Goal: Understand process/instructions: Learn how to perform a task or action

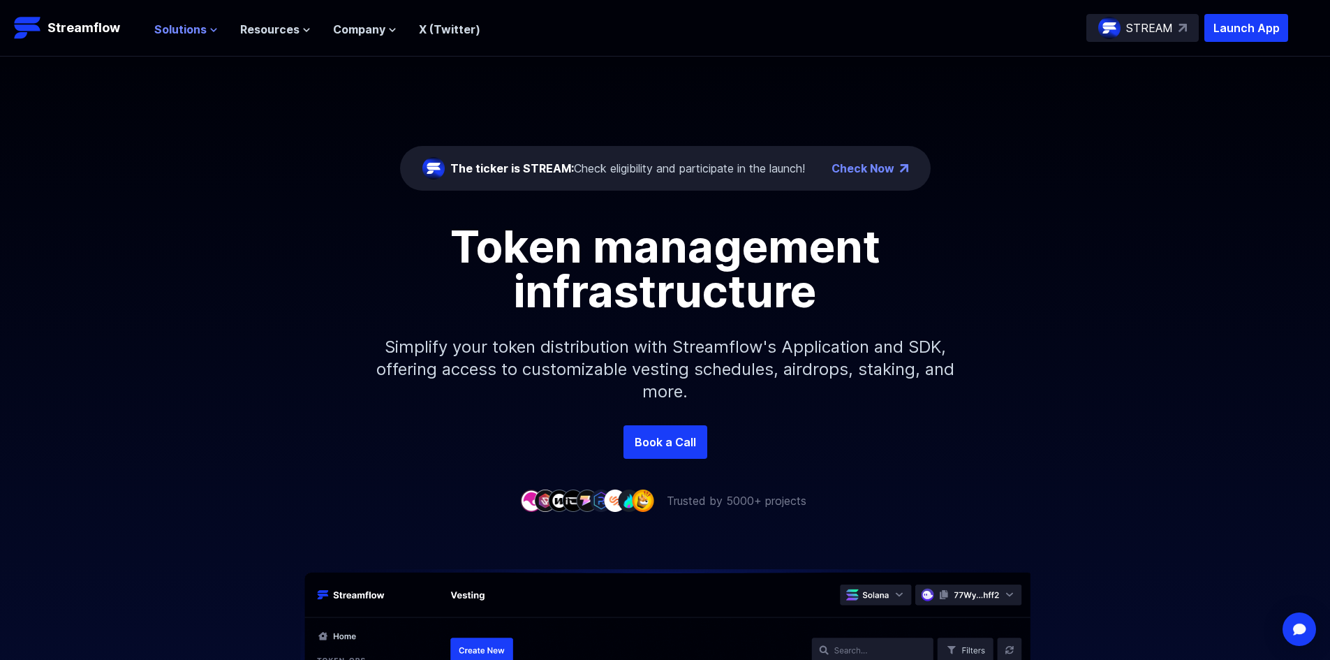
click at [212, 31] on icon at bounding box center [213, 30] width 8 height 8
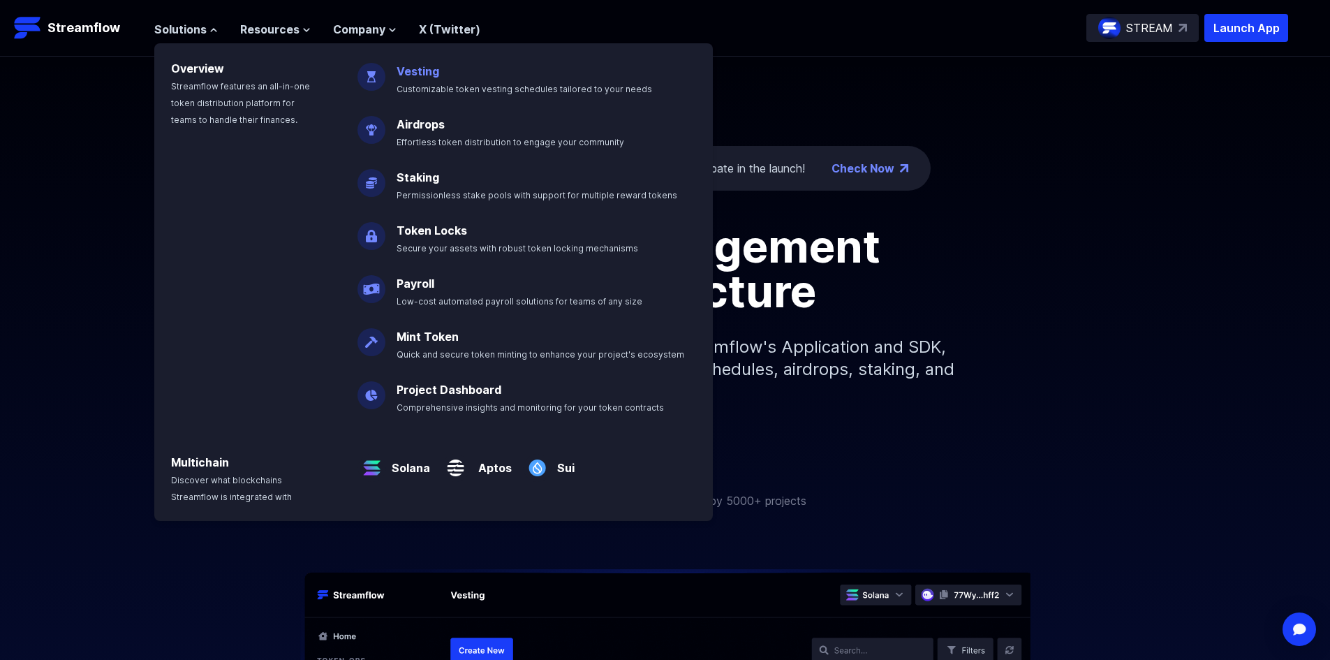
click at [418, 78] on p "Vesting Customizable token vesting schedules tailored to your needs" at bounding box center [534, 74] width 292 height 45
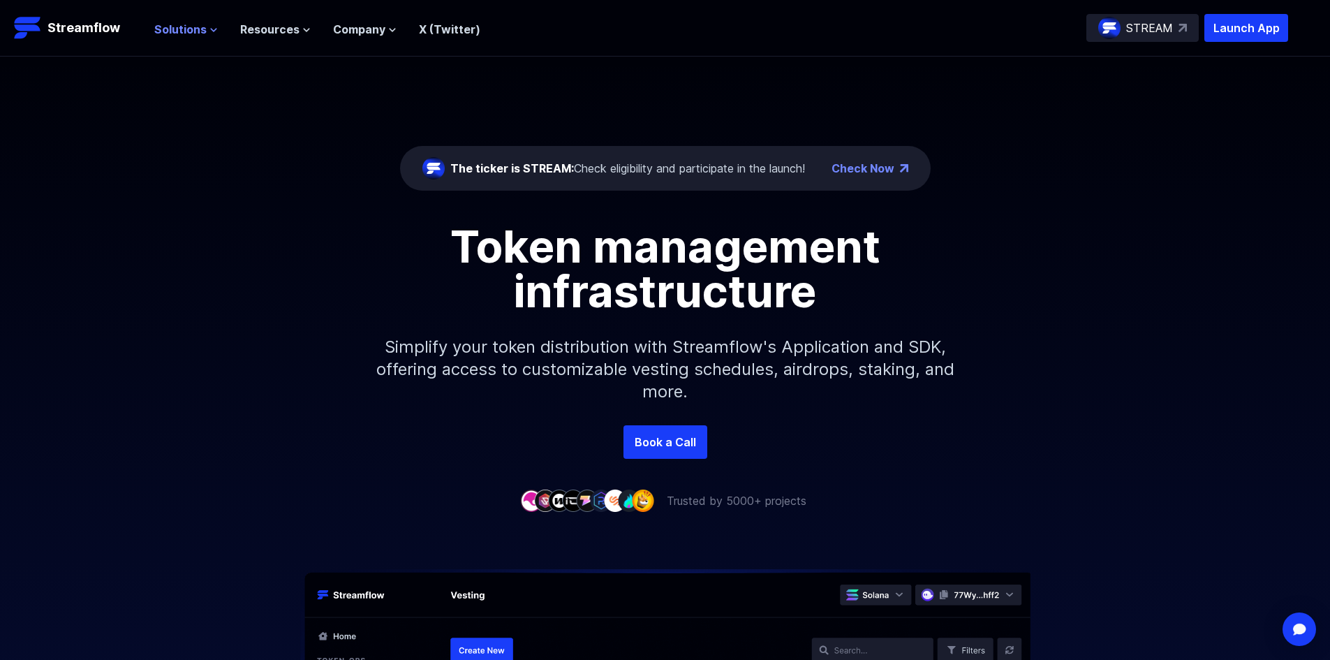
click at [188, 22] on span "Solutions" at bounding box center [180, 29] width 52 height 17
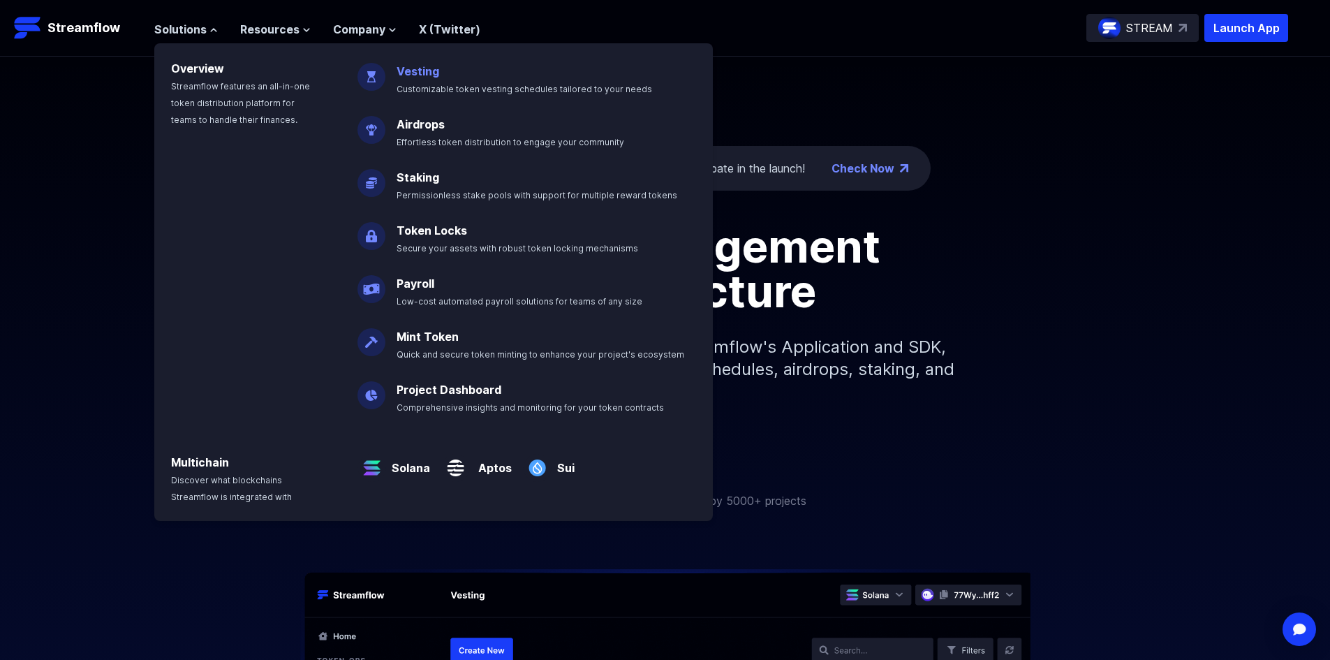
click at [400, 71] on link "Vesting" at bounding box center [417, 71] width 43 height 14
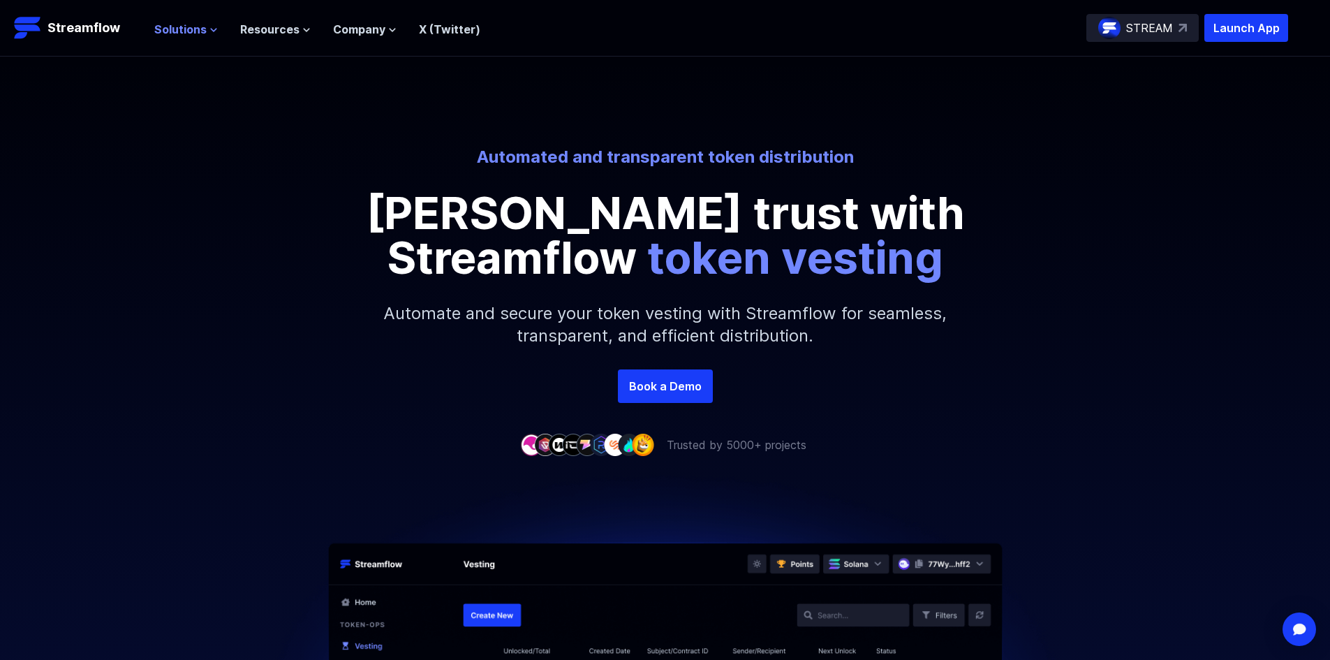
click at [213, 29] on icon at bounding box center [214, 30] width 6 height 3
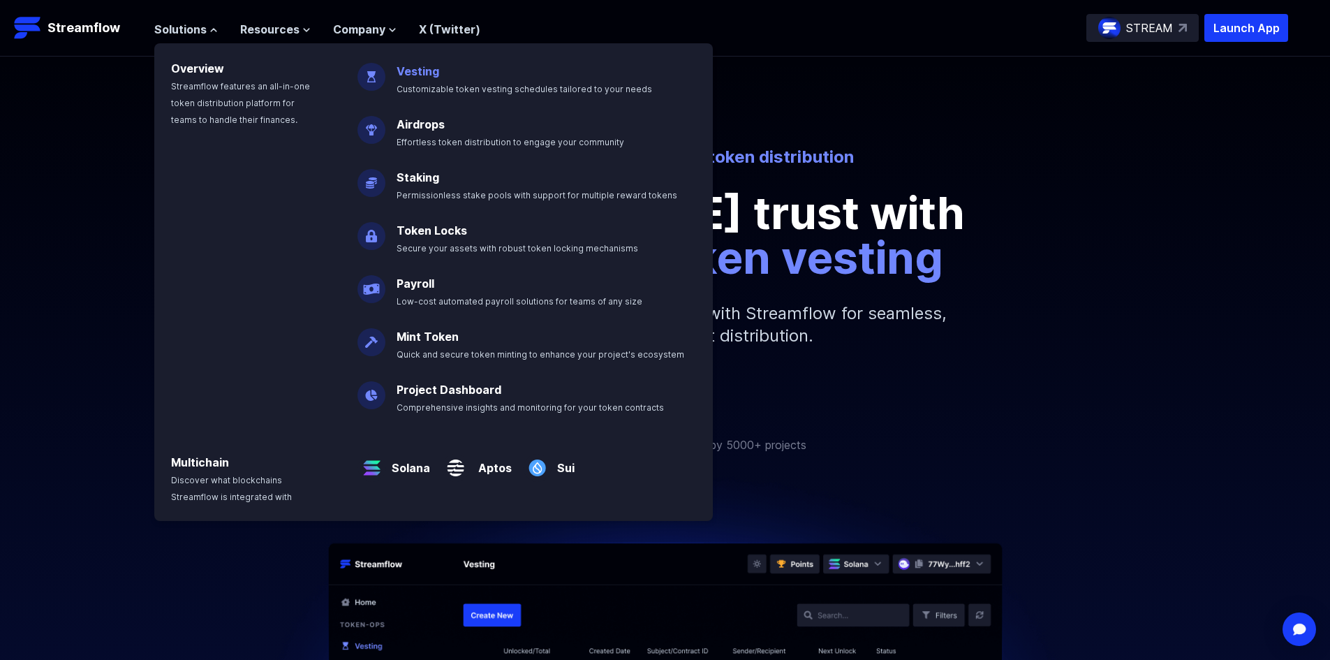
click at [422, 71] on link "Vesting" at bounding box center [417, 71] width 43 height 14
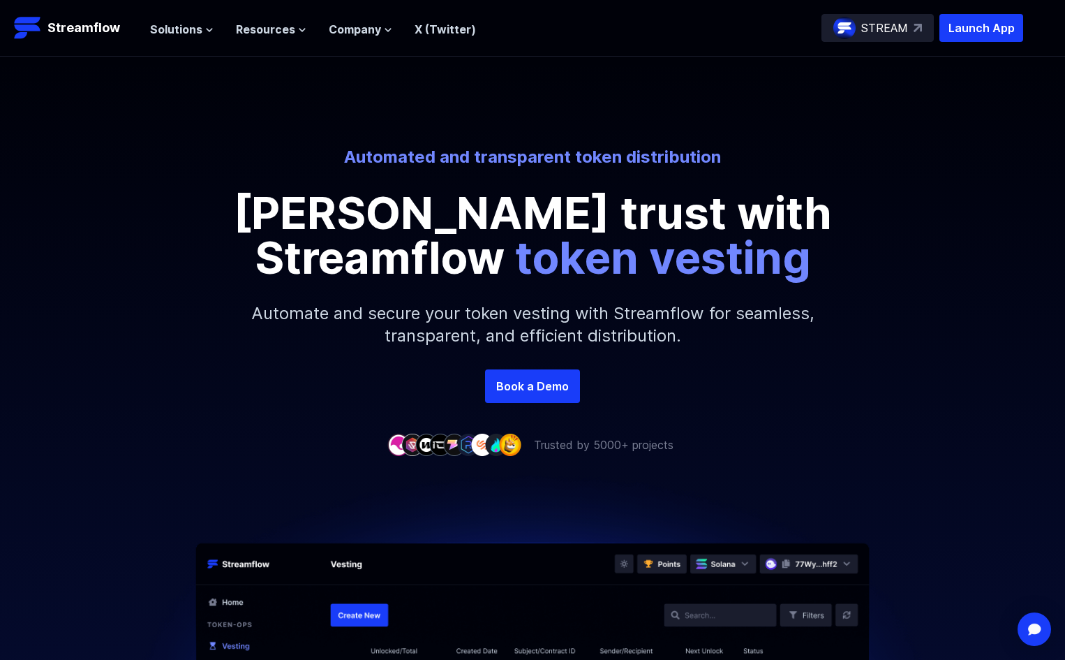
click at [237, 310] on p "Automate and secure your token vesting with Streamflow for seamless, transparen…" at bounding box center [532, 324] width 600 height 89
click at [207, 22] on button "Solutions" at bounding box center [182, 29] width 64 height 17
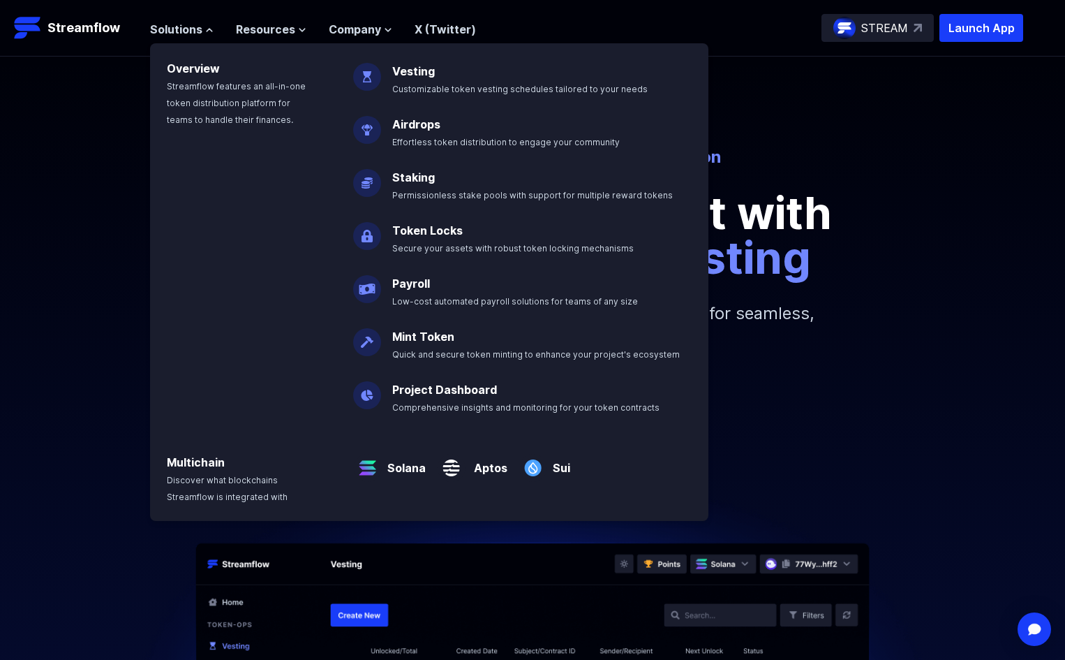
click at [791, 252] on p "Foster trust with Streamflow token vesting" at bounding box center [532, 235] width 628 height 89
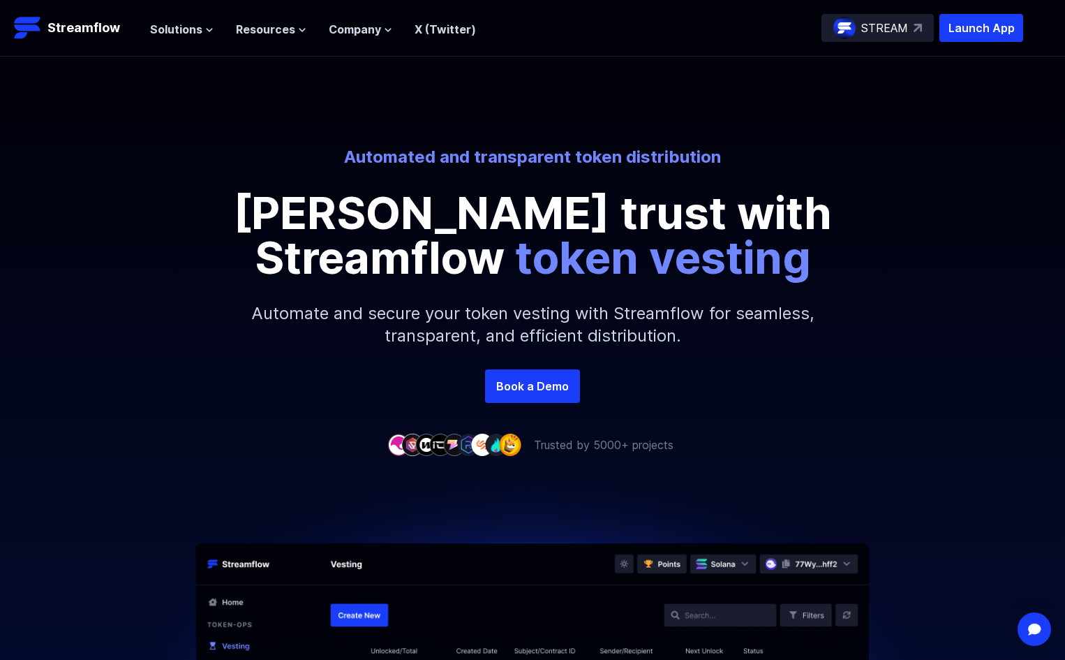
click at [204, 18] on div "Solutions Overview Streamflow features an all-in-one token distribution platfor…" at bounding box center [313, 28] width 326 height 28
click at [200, 29] on span "Solutions" at bounding box center [176, 29] width 52 height 17
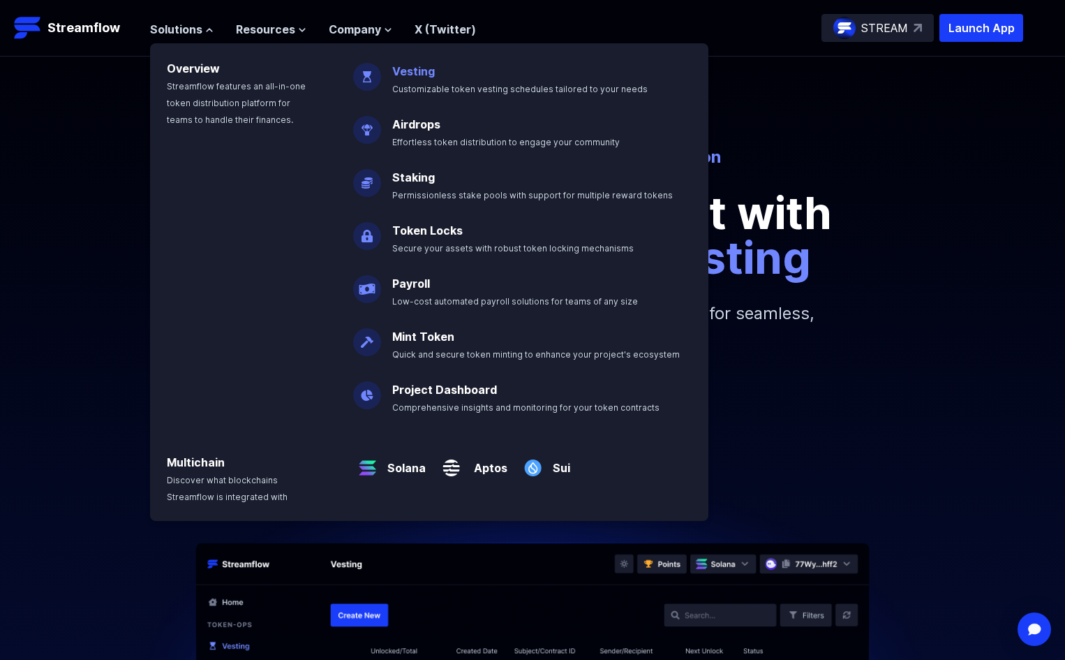
click at [462, 74] on p "Vesting Customizable token vesting schedules tailored to your needs" at bounding box center [530, 74] width 292 height 45
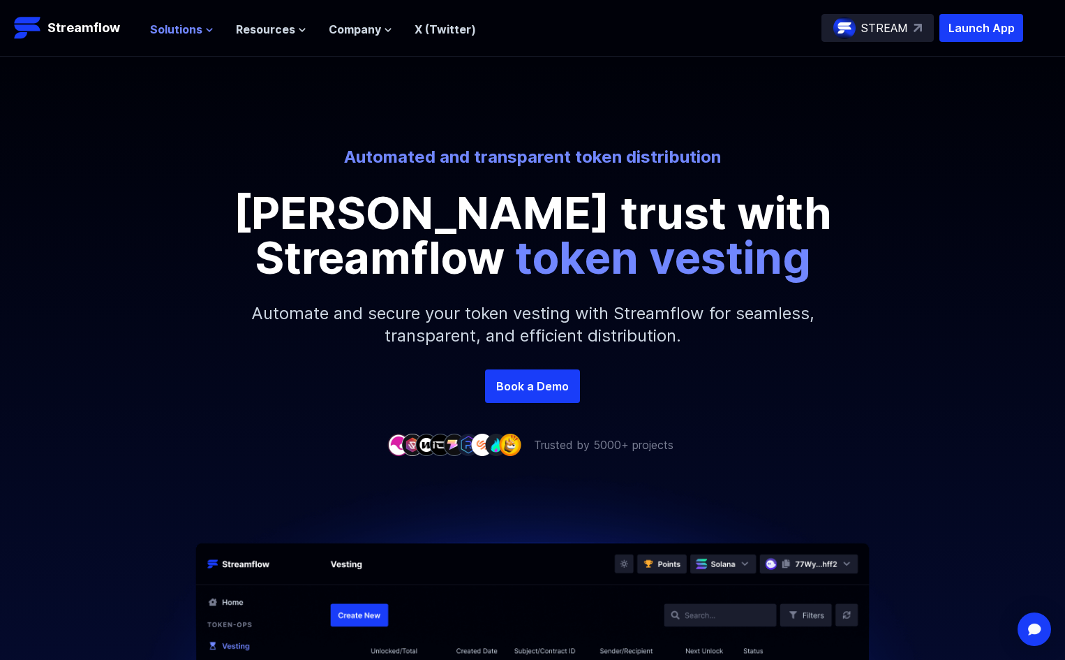
click at [207, 29] on icon at bounding box center [210, 30] width 6 height 3
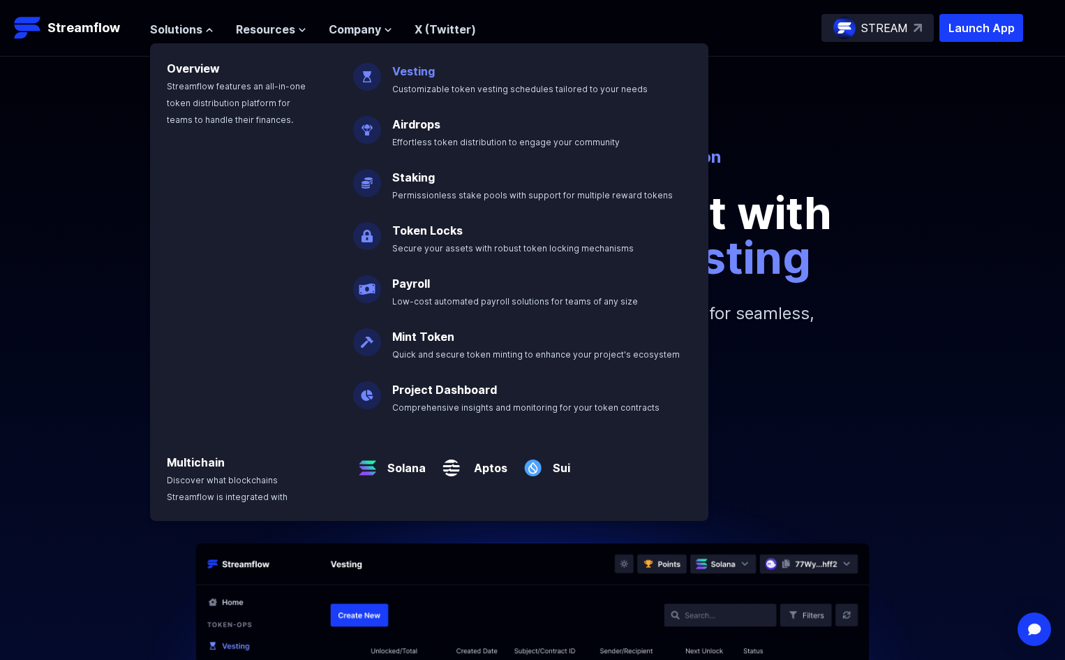
click at [399, 84] on span "Customizable token vesting schedules tailored to your needs" at bounding box center [519, 89] width 255 height 10
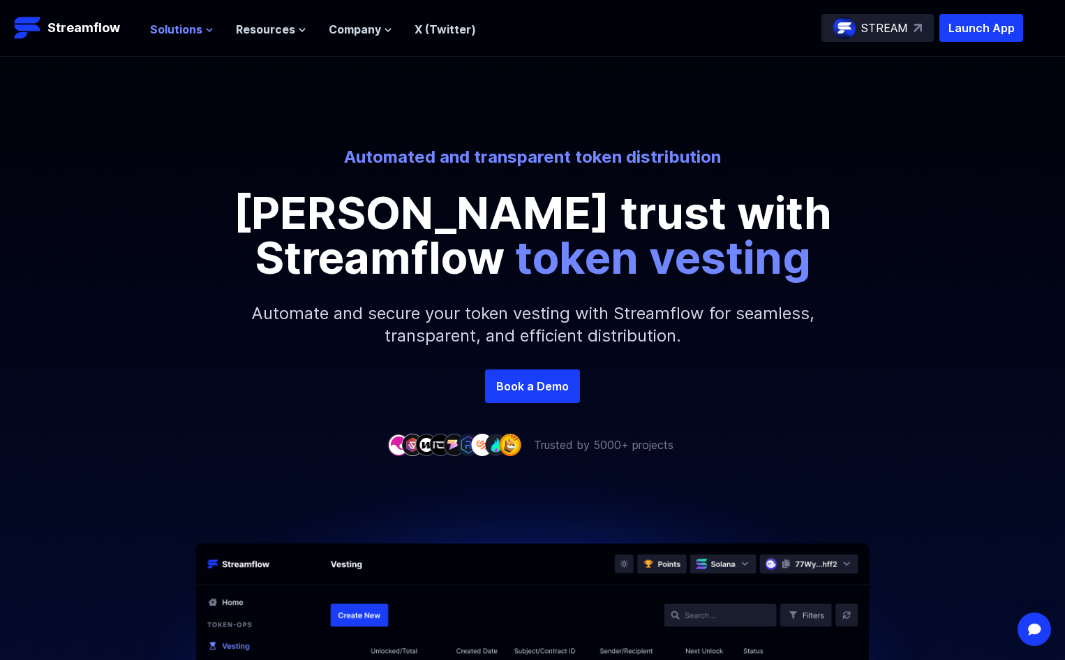
click at [207, 23] on button "Solutions" at bounding box center [182, 29] width 64 height 17
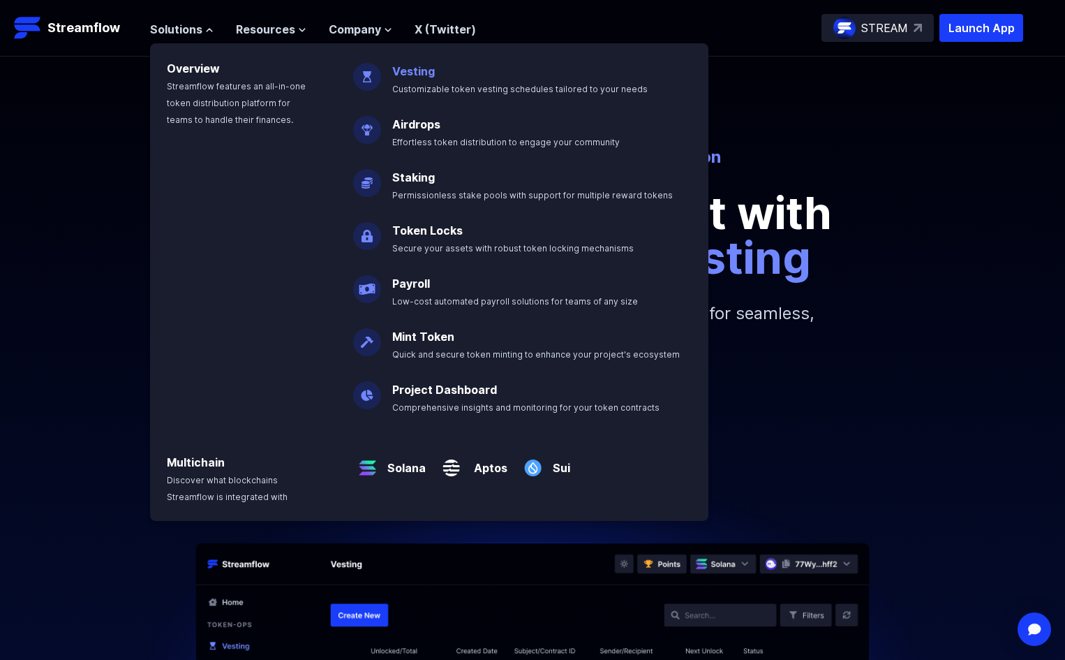
click at [410, 65] on link "Vesting" at bounding box center [413, 71] width 43 height 14
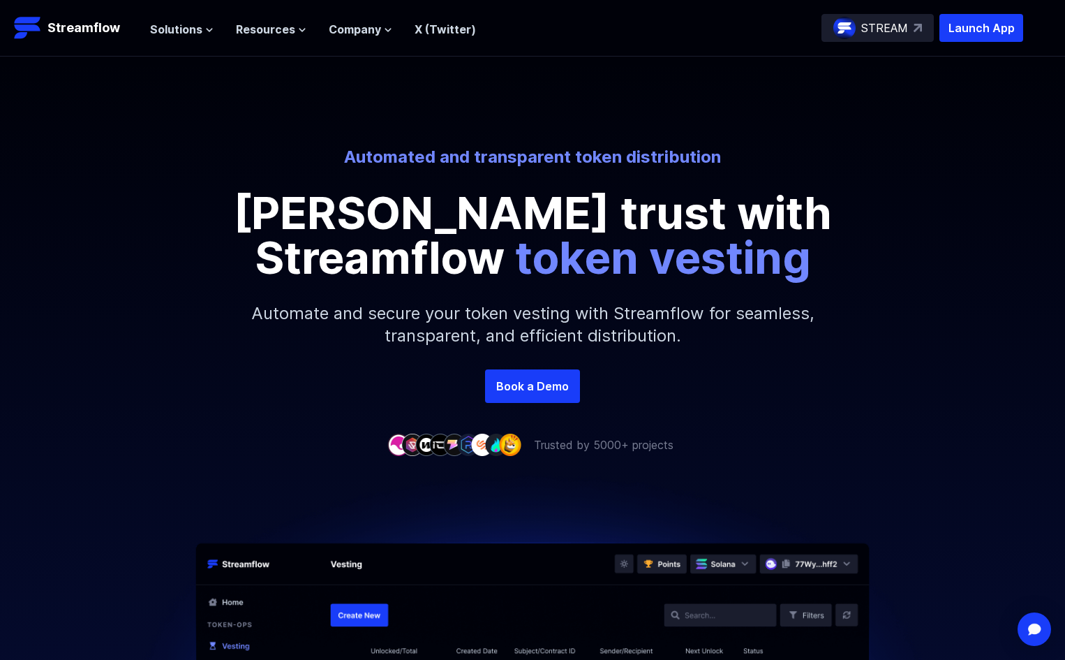
click at [715, 259] on p "Foster trust with Streamflow token vesting" at bounding box center [532, 235] width 628 height 89
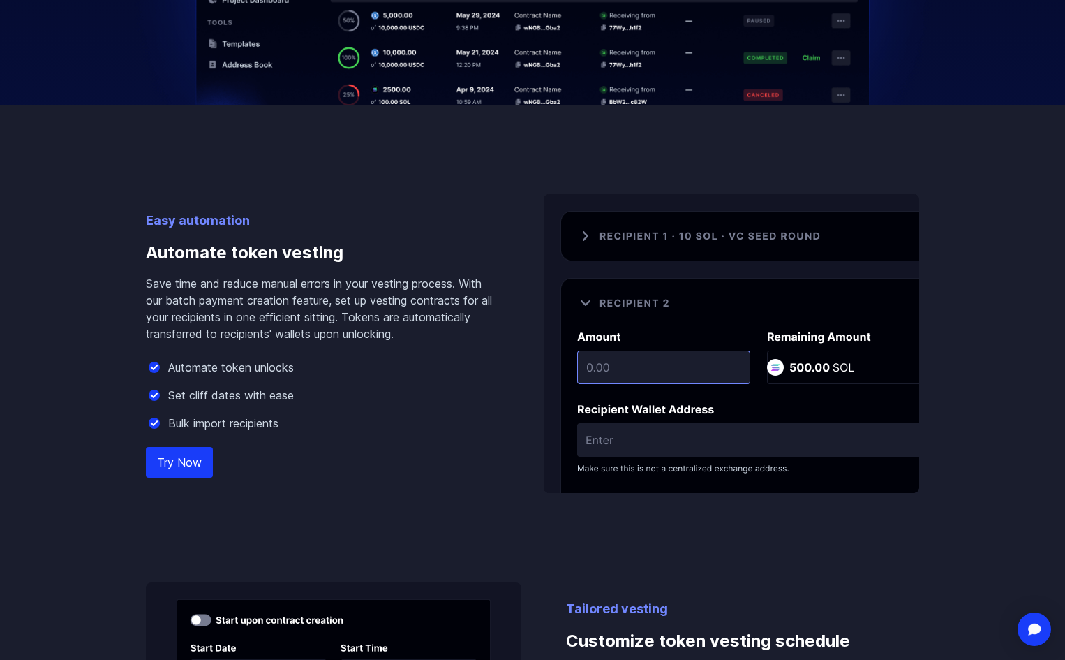
scroll to position [977, 0]
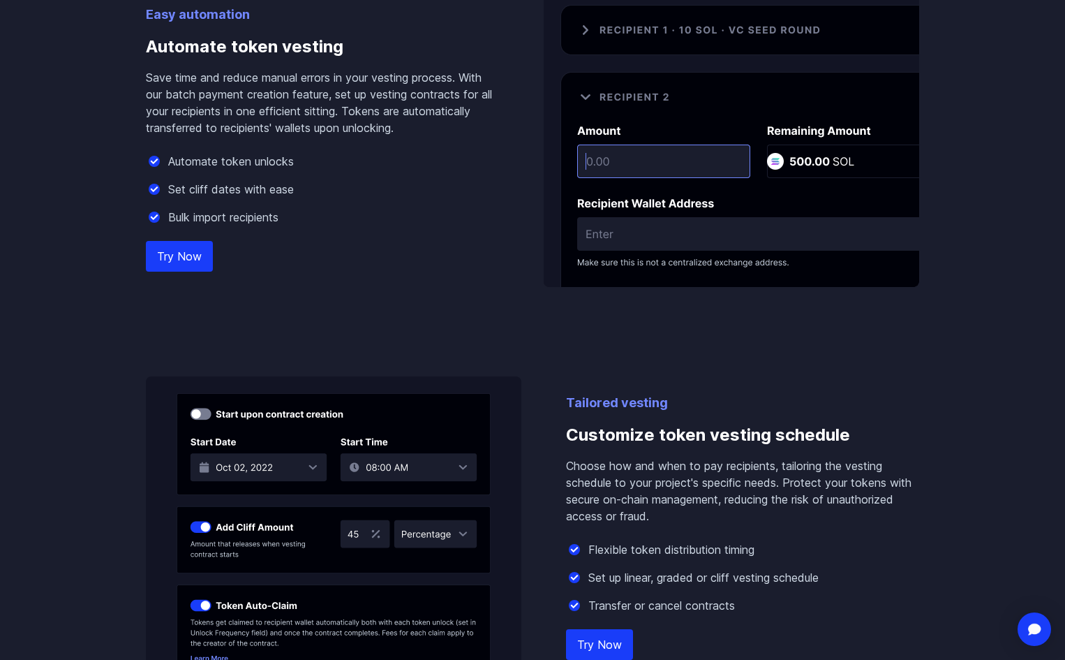
click at [199, 256] on link "Try Now" at bounding box center [179, 256] width 67 height 31
